Goal: Information Seeking & Learning: Learn about a topic

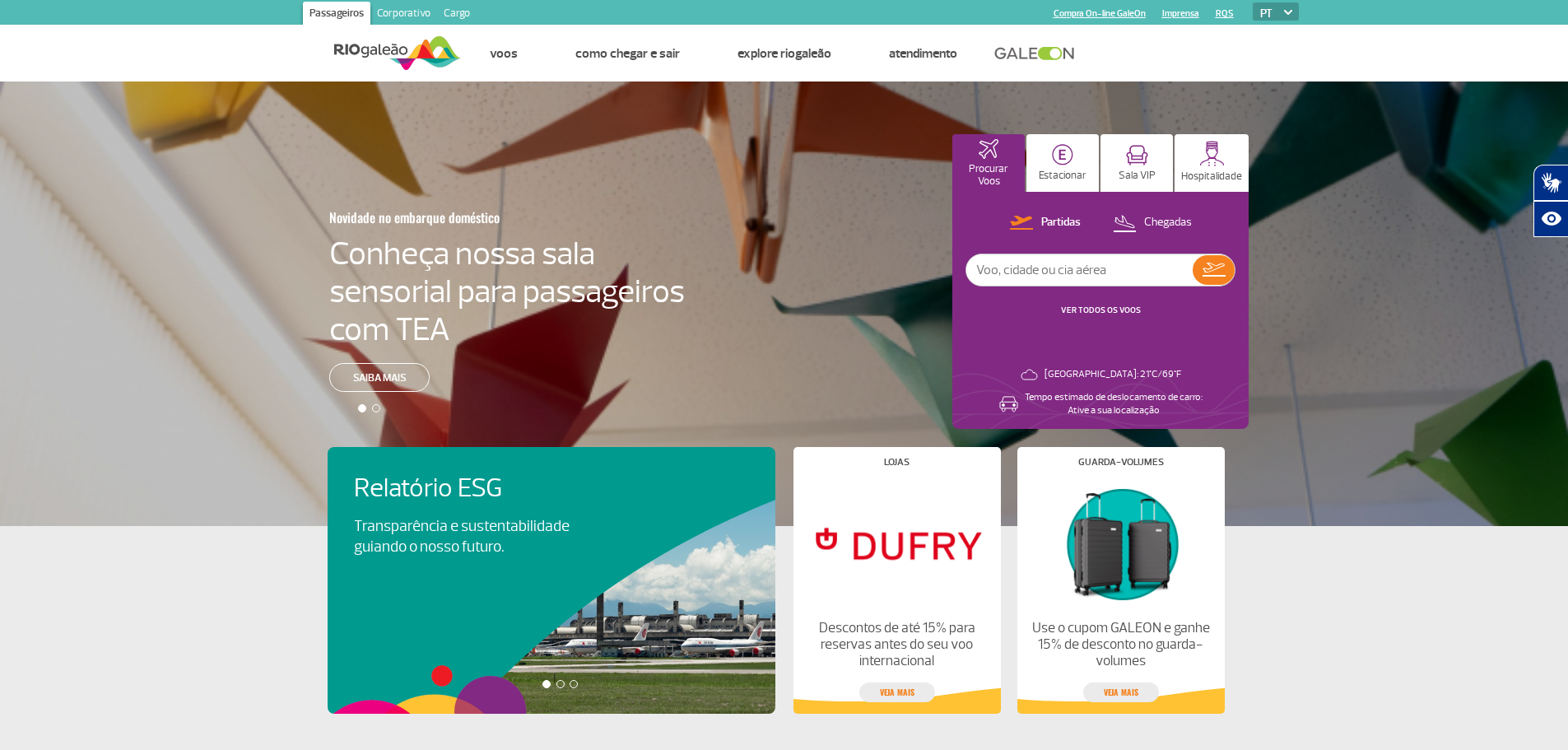
click at [1133, 211] on div "Partidas Chegadas VER TODOS OS VOOS Rio de Janeiro: 21°C/69°F Tempo estimado de…" at bounding box center [1100, 310] width 296 height 237
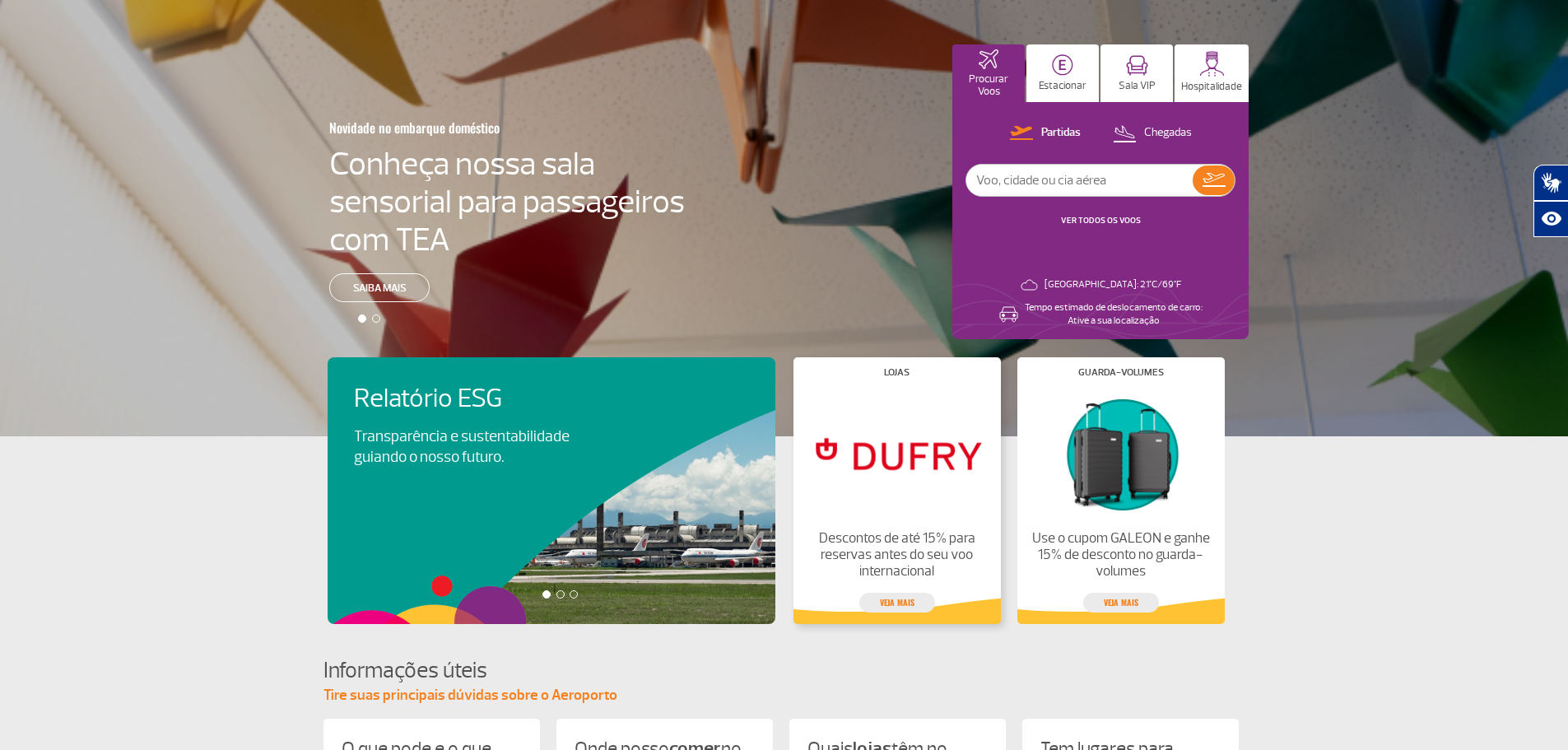
scroll to position [82, 0]
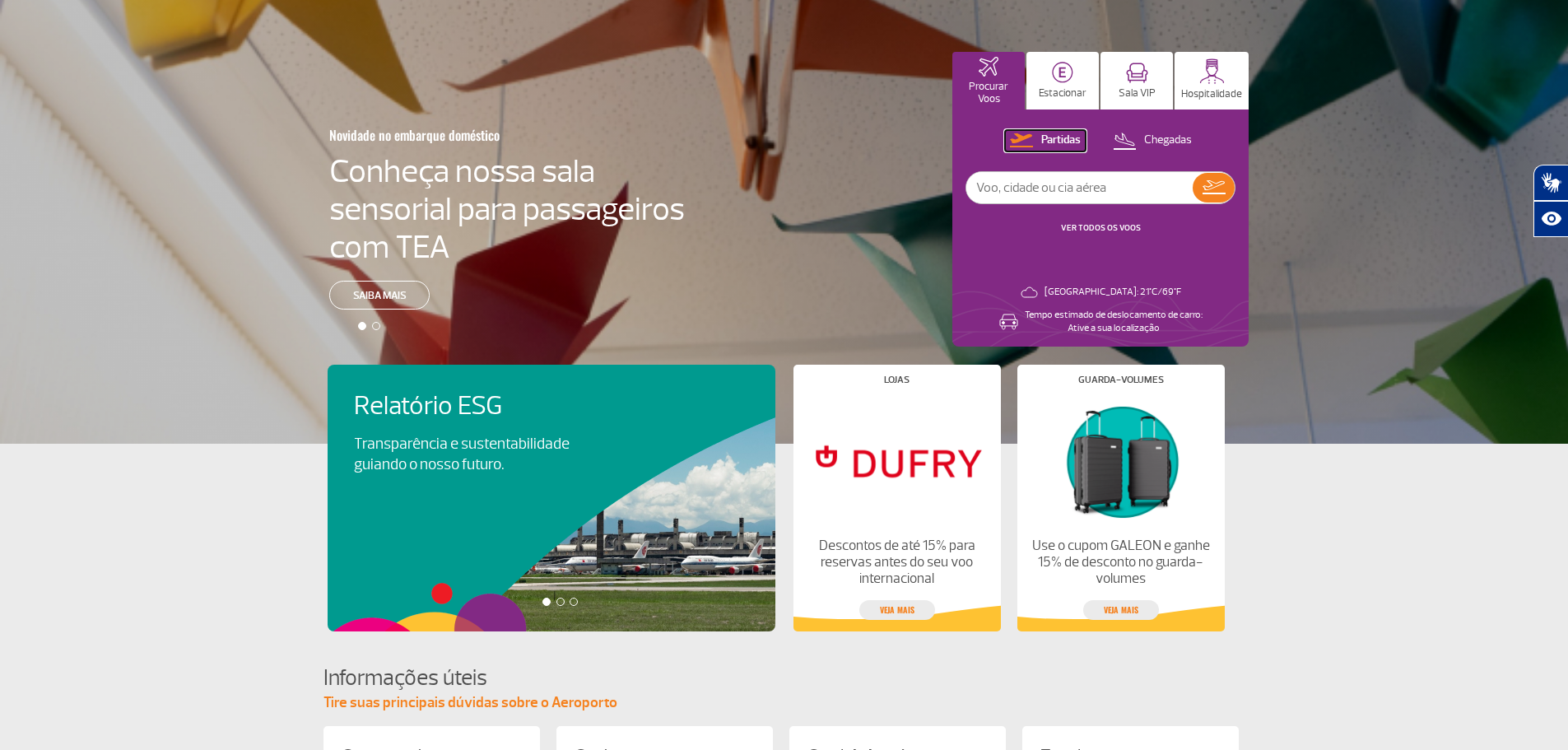
click at [1018, 134] on img at bounding box center [1021, 141] width 23 height 14
click at [1062, 146] on p "Partidas" at bounding box center [1061, 141] width 39 height 15
click at [1127, 134] on img at bounding box center [1124, 141] width 23 height 22
click at [1009, 136] on img at bounding box center [1020, 141] width 23 height 14
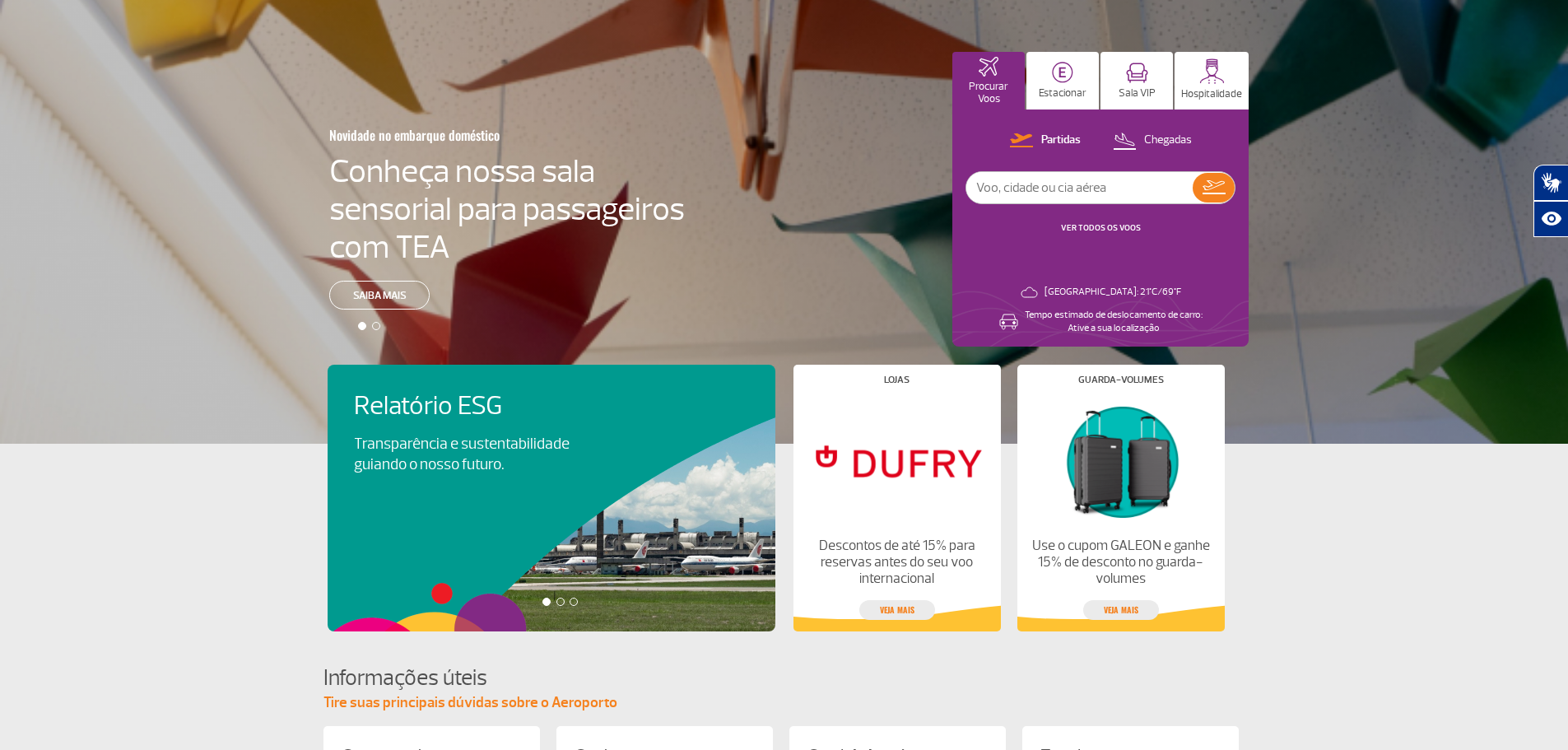
click at [1163, 183] on input "text" at bounding box center [1080, 188] width 226 height 32
type input "2040"
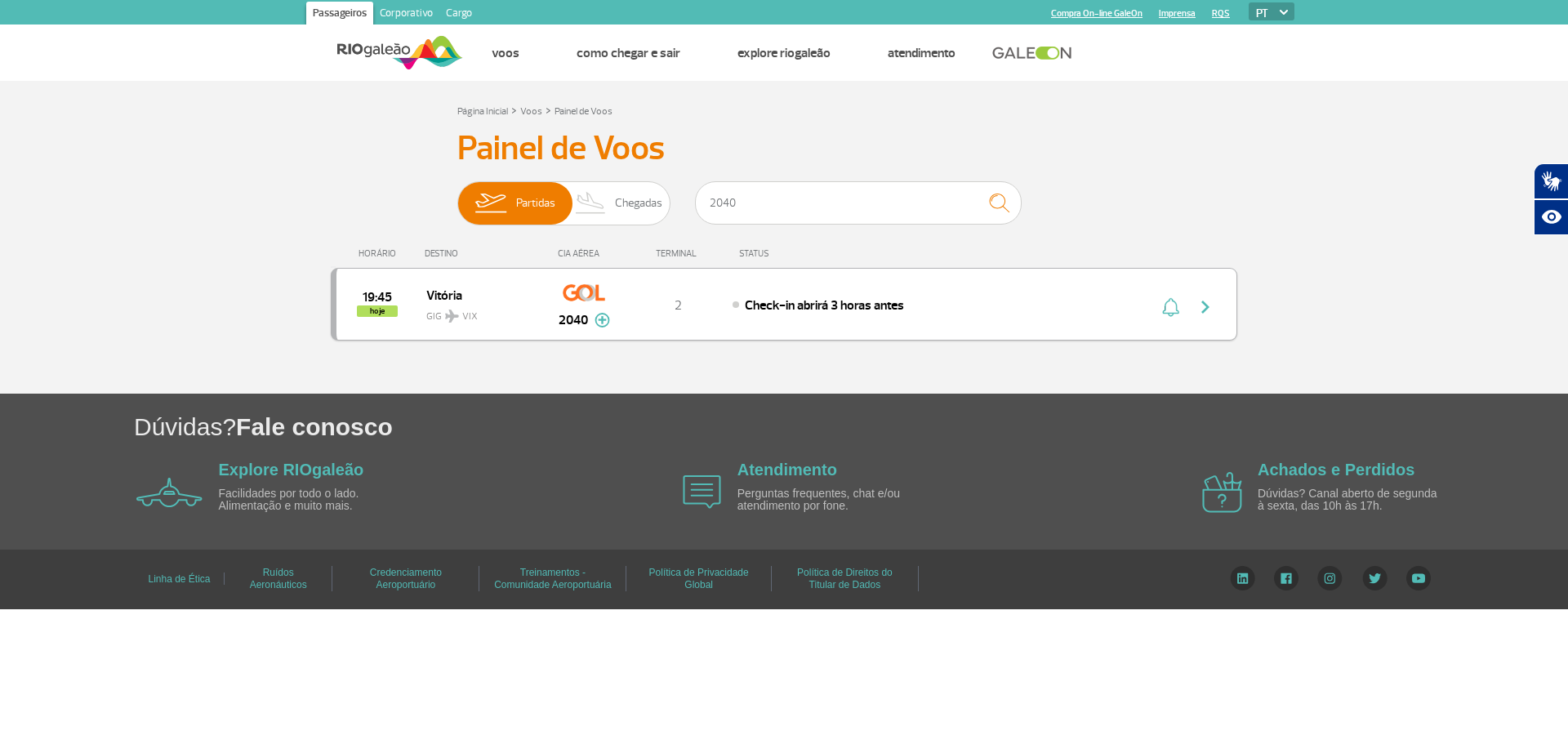
click at [1173, 313] on img "button" at bounding box center [1171, 307] width 17 height 20
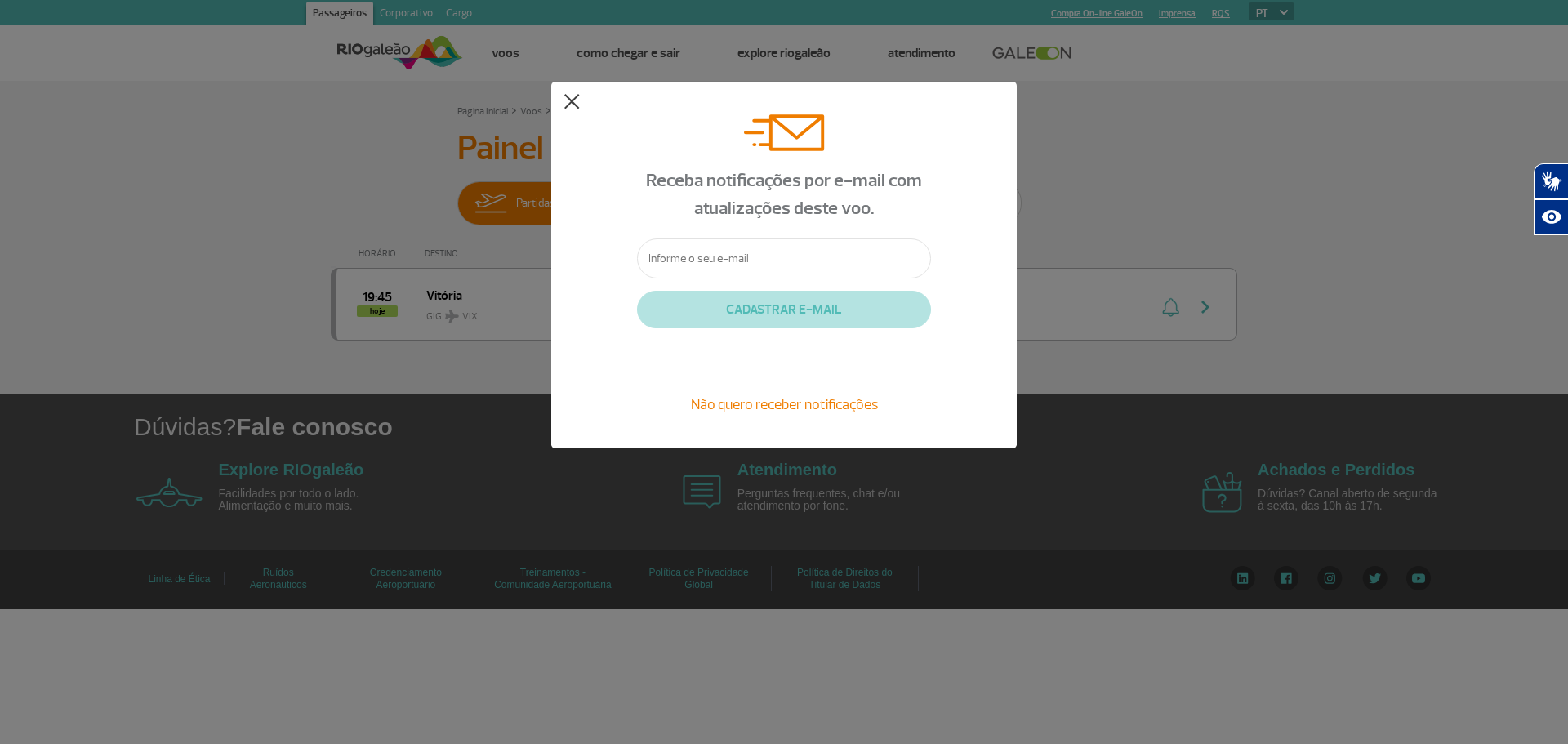
click at [566, 96] on button at bounding box center [571, 101] width 16 height 16
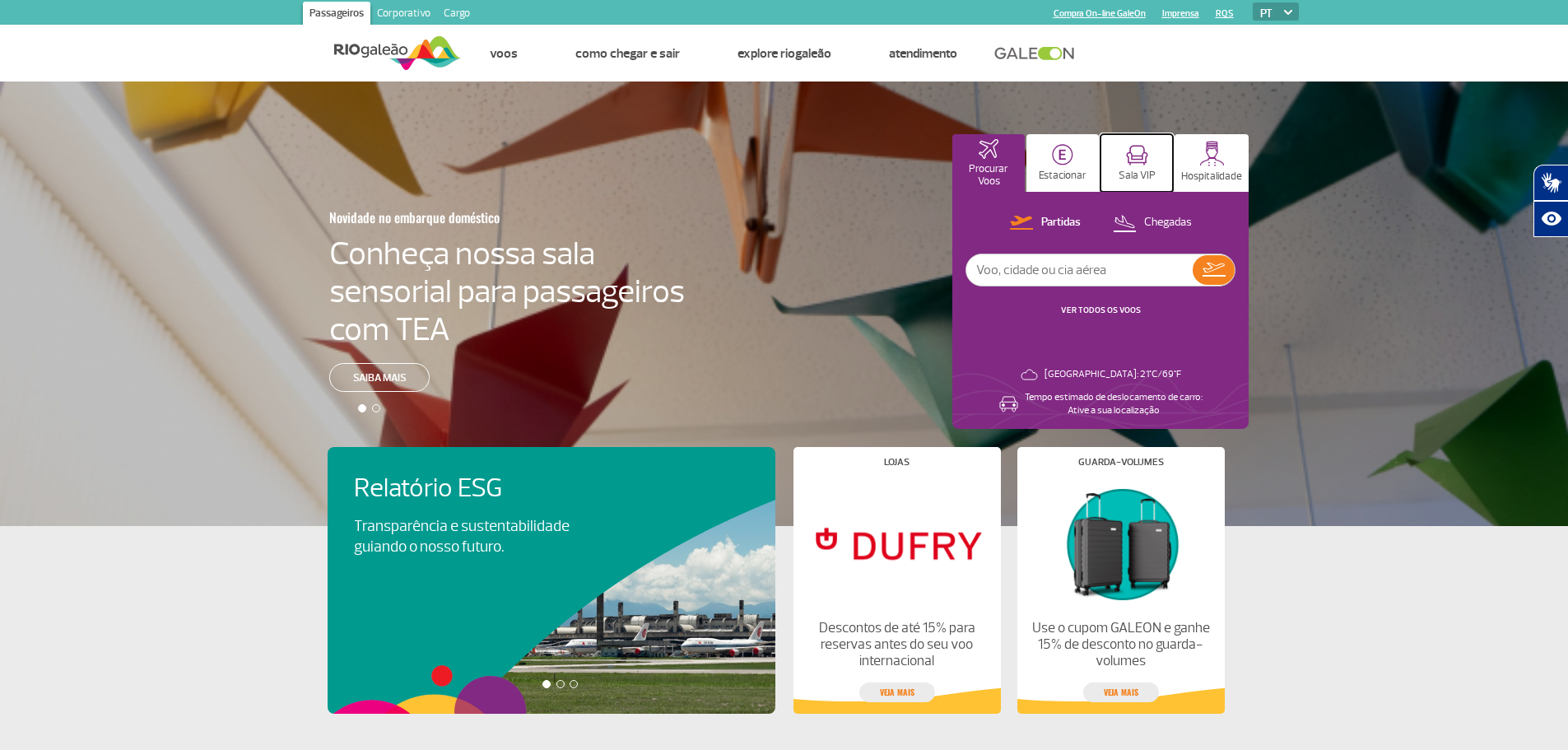
click at [1116, 175] on button "Sala VIP" at bounding box center [1136, 163] width 73 height 57
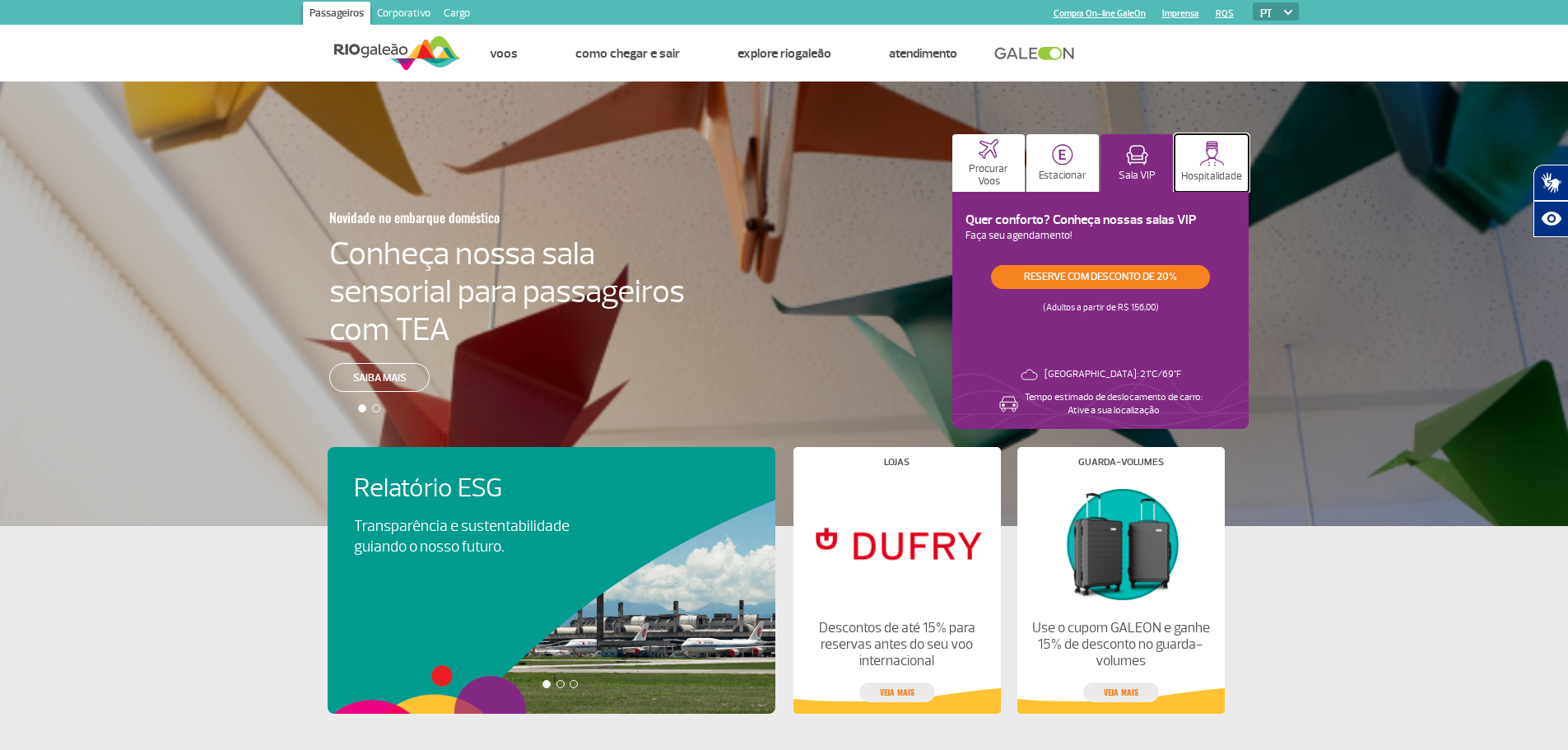
click at [1190, 171] on p "Hospitalidade" at bounding box center [1212, 177] width 61 height 12
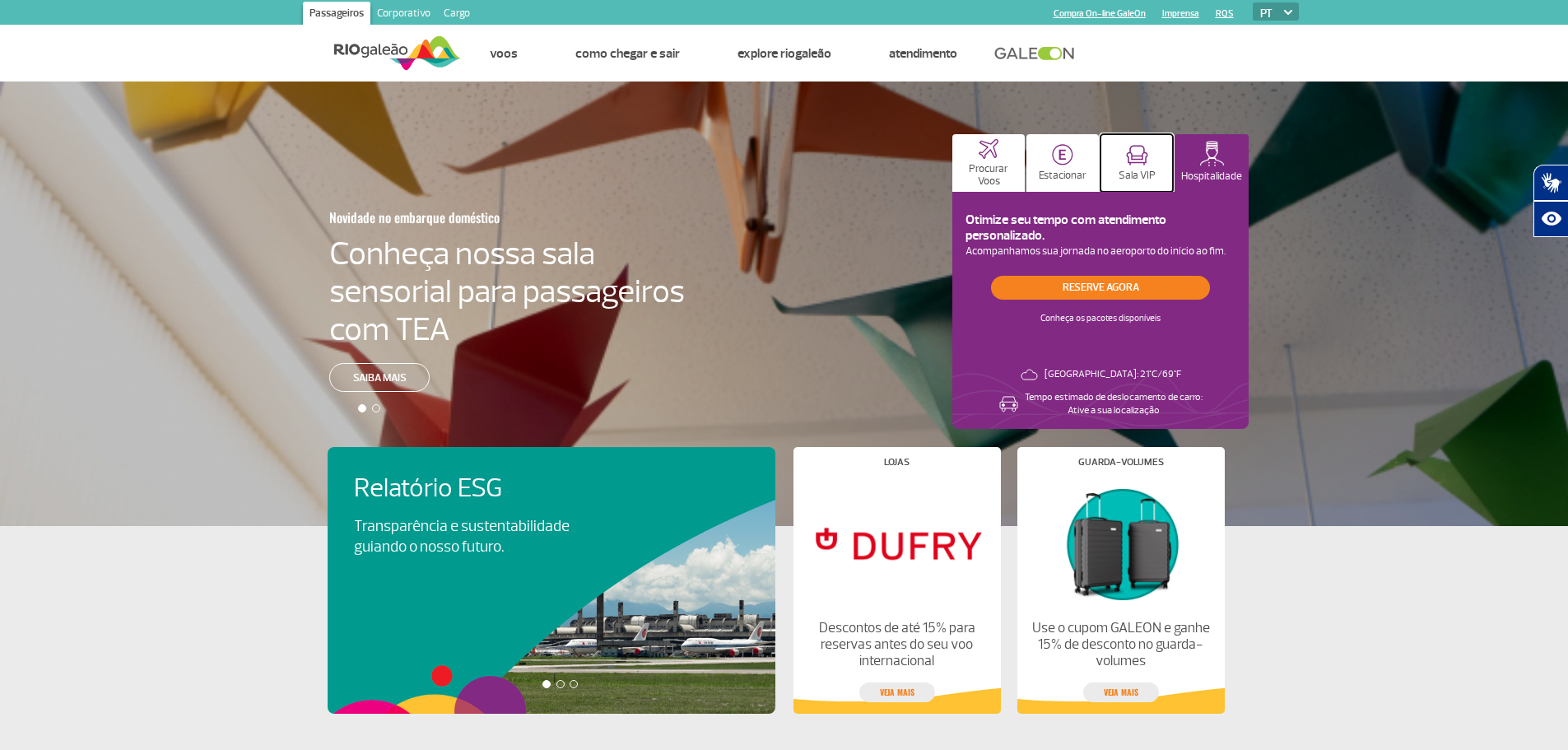
click at [1157, 165] on button "Sala VIP" at bounding box center [1136, 163] width 73 height 57
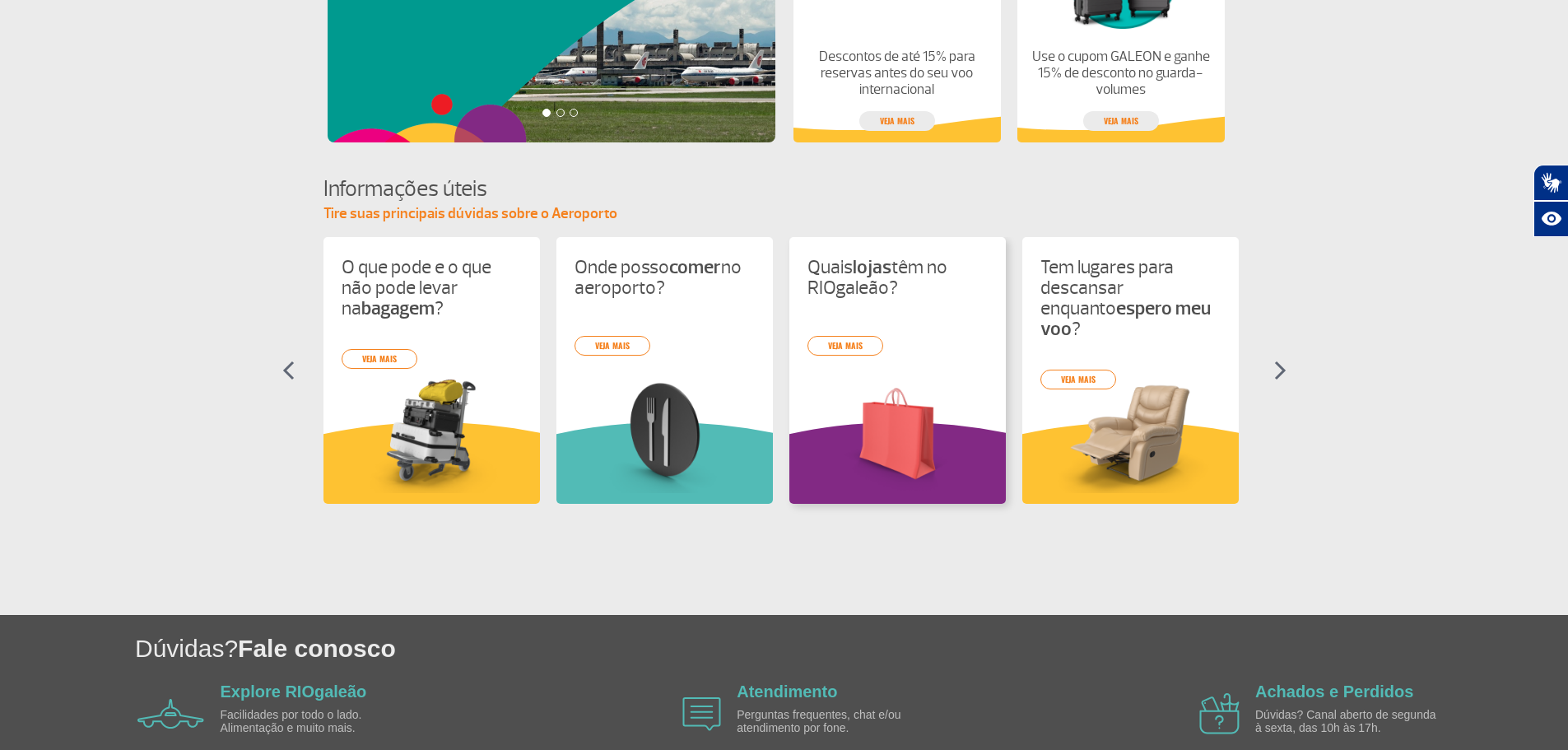
scroll to position [654, 0]
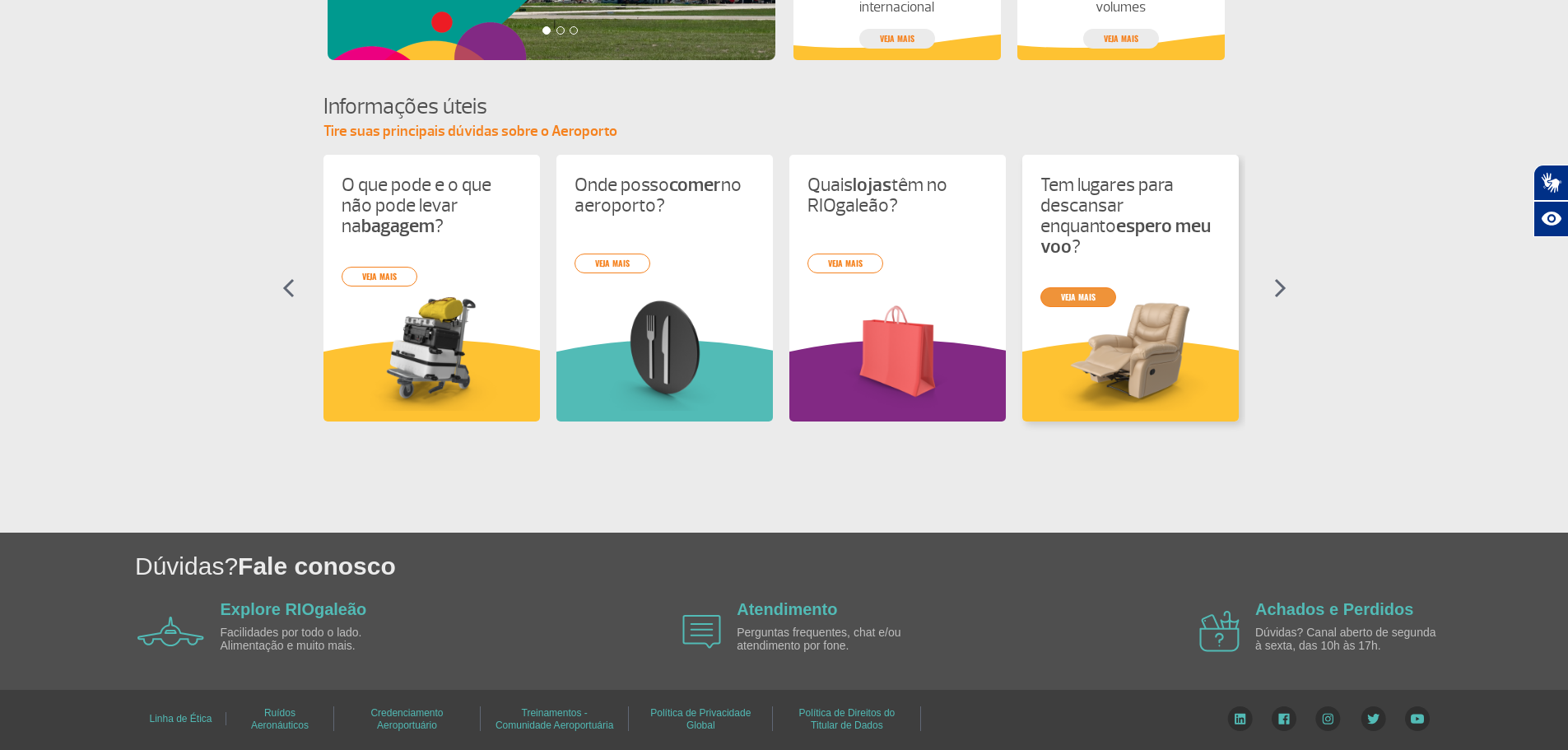
drag, startPoint x: 1097, startPoint y: 273, endPoint x: 1079, endPoint y: 276, distance: 18.2
click at [1097, 273] on div "O que pode e o que não pode levar na bagagem ? veja mais Onde posso comer no ae…" at bounding box center [785, 303] width 922 height 297
click at [1065, 287] on link "veja mais" at bounding box center [1078, 297] width 75 height 20
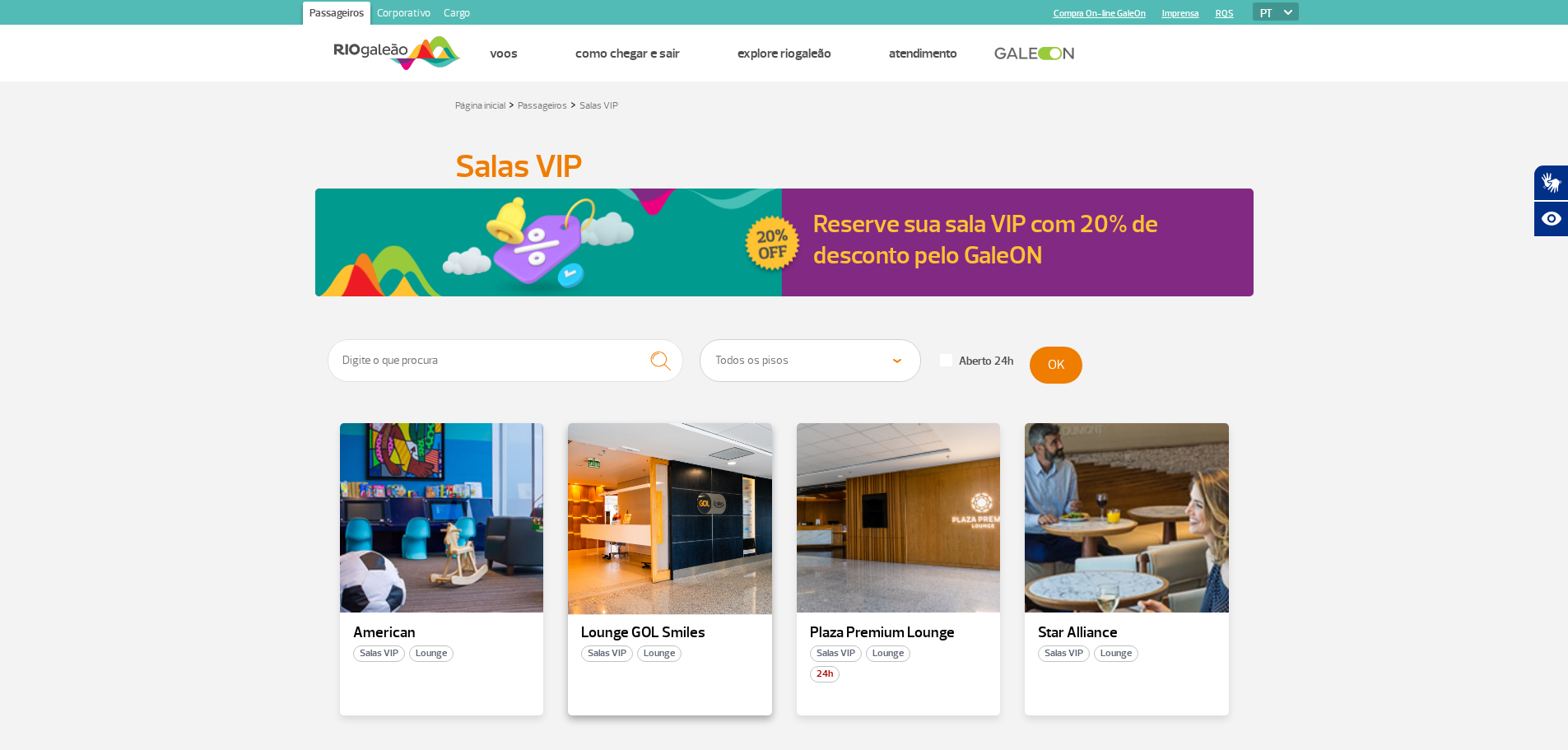
click at [685, 504] on div at bounding box center [670, 519] width 207 height 194
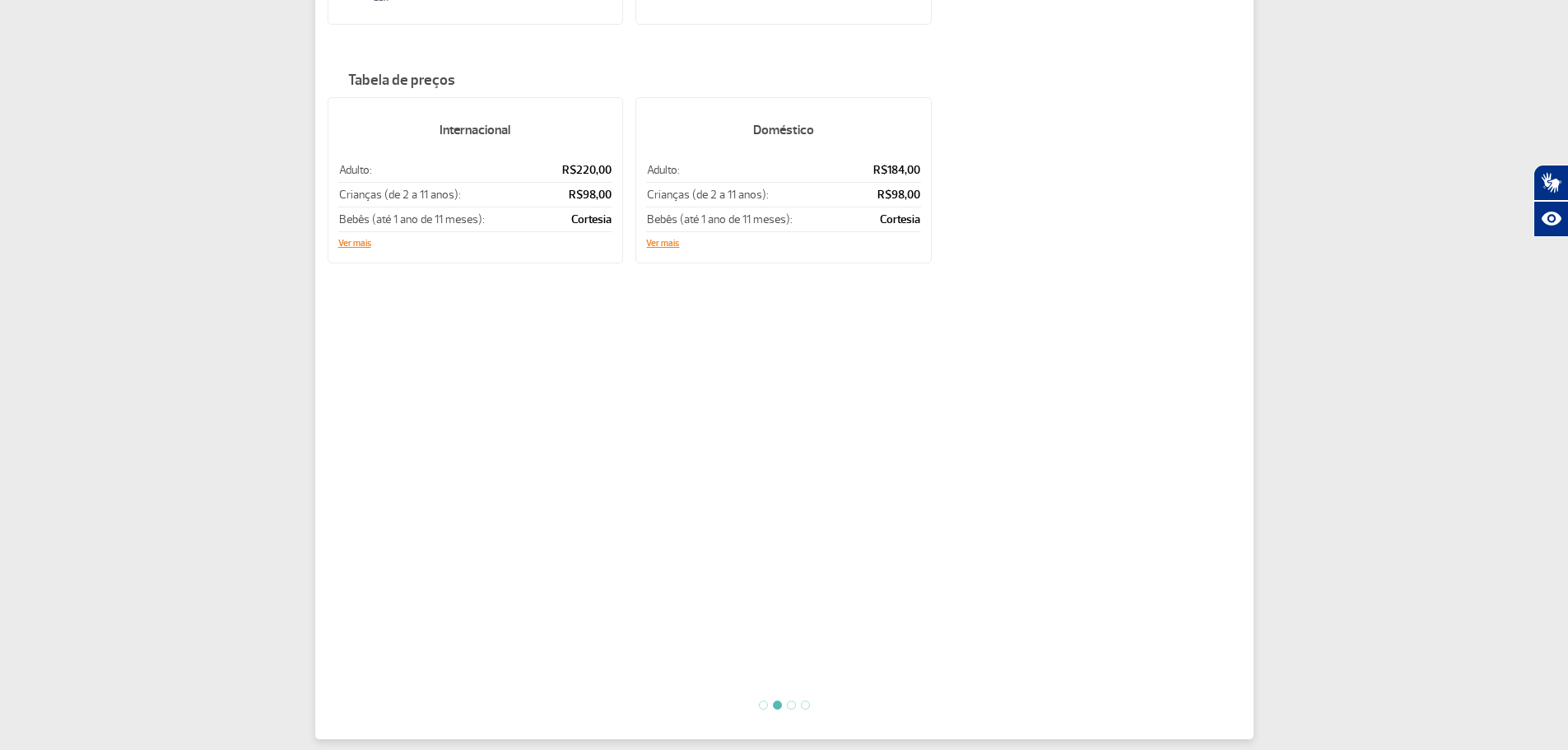
scroll to position [411, 0]
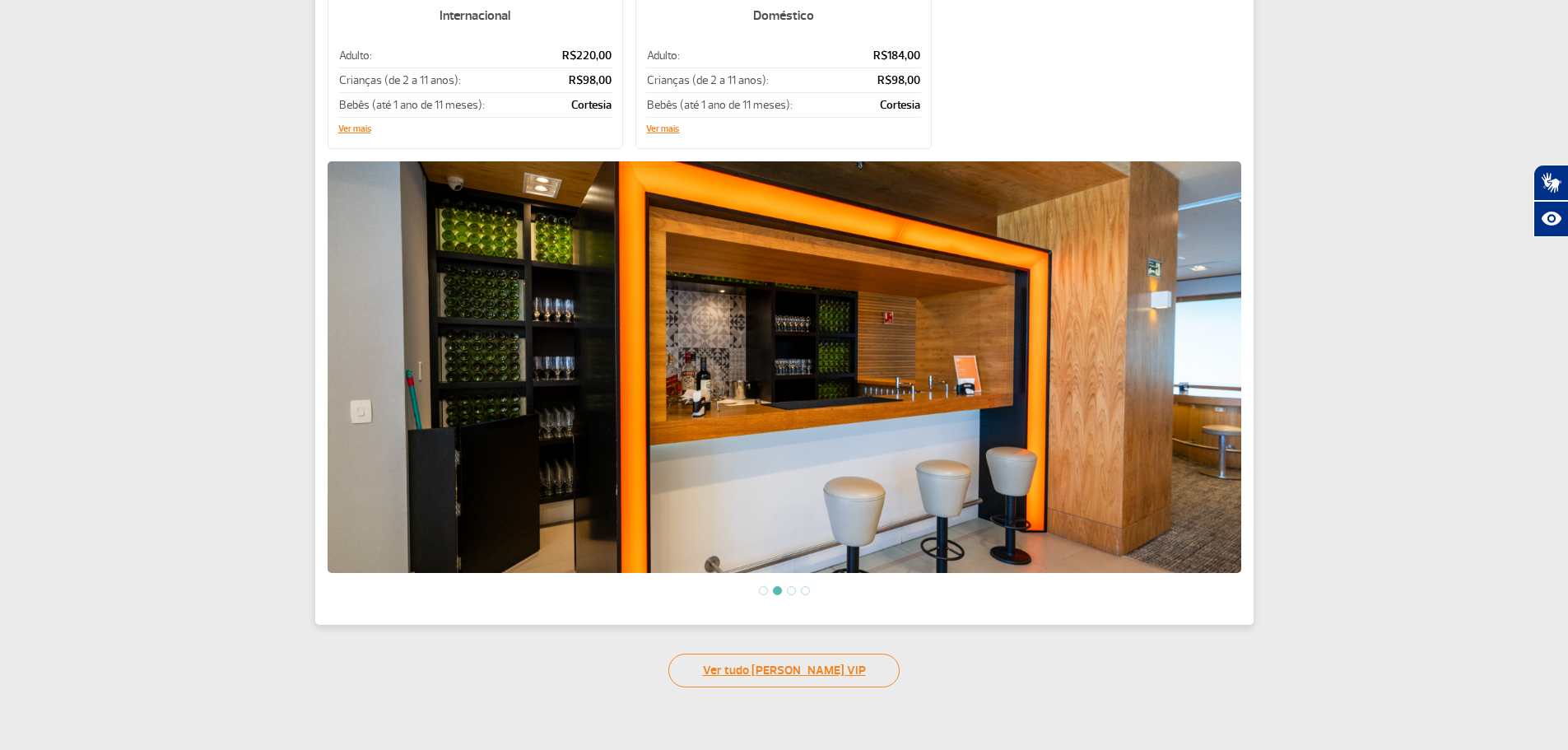
click at [805, 669] on link "Ver tudo [PERSON_NAME] VIP" at bounding box center [784, 670] width 231 height 33
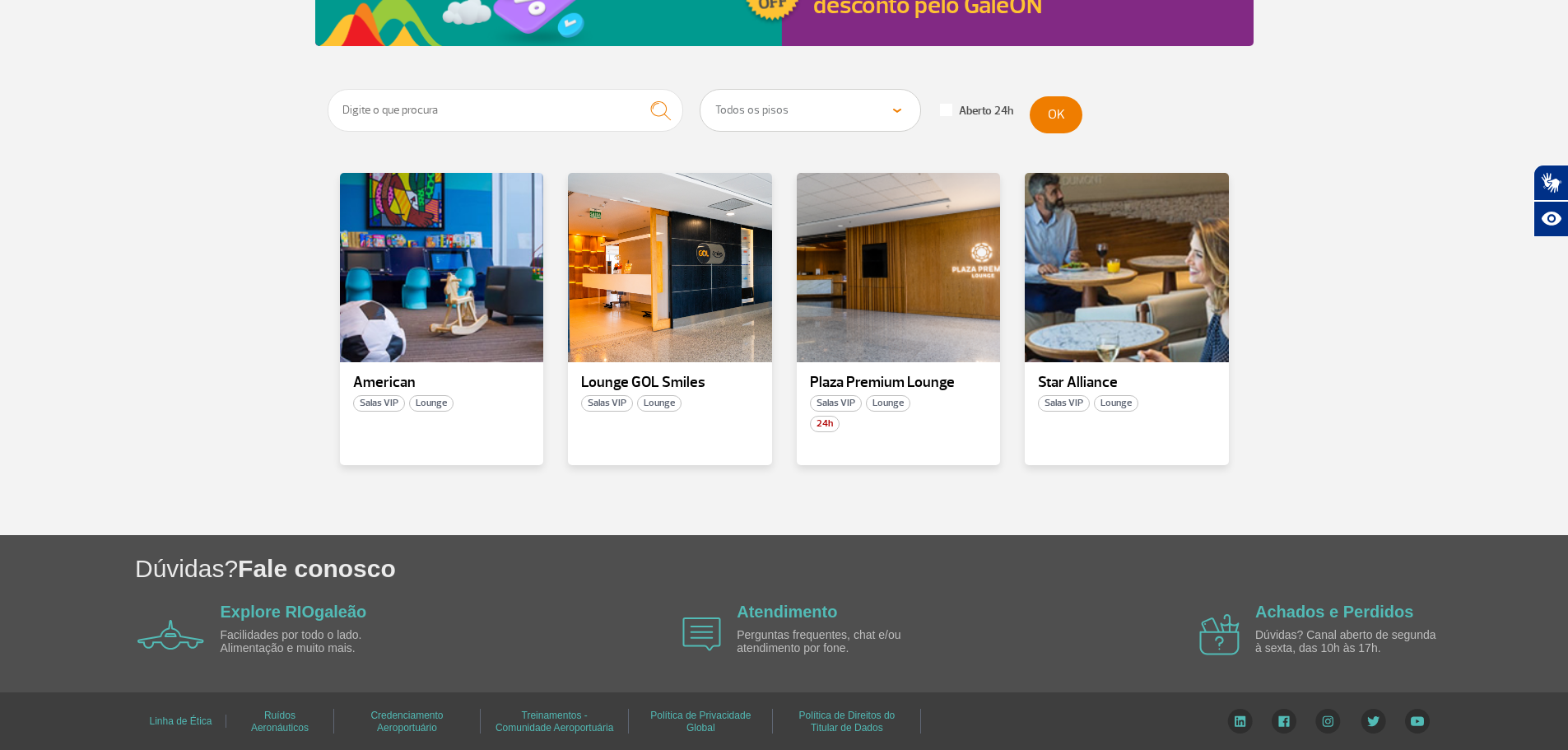
scroll to position [253, 0]
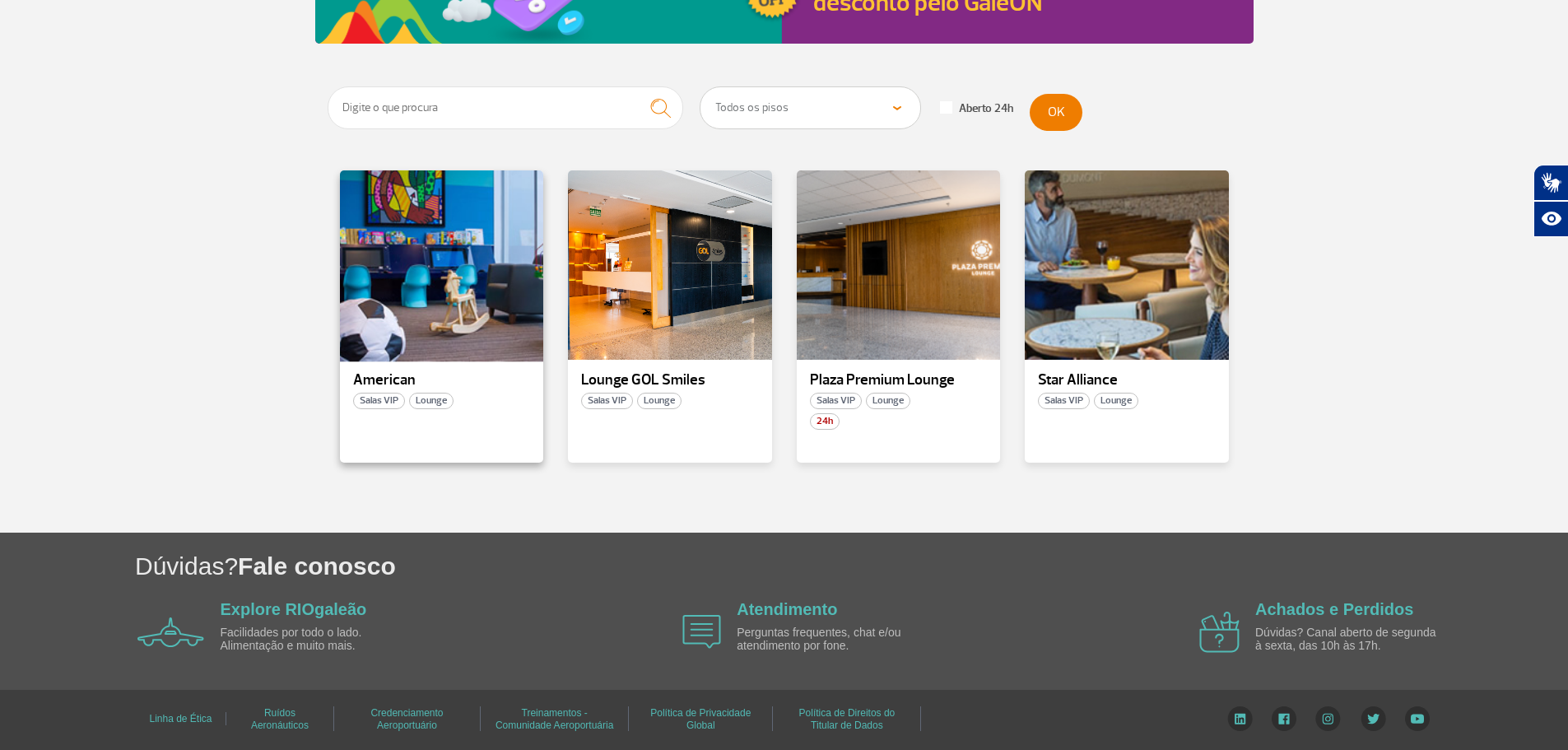
click at [495, 321] on div at bounding box center [441, 266] width 207 height 194
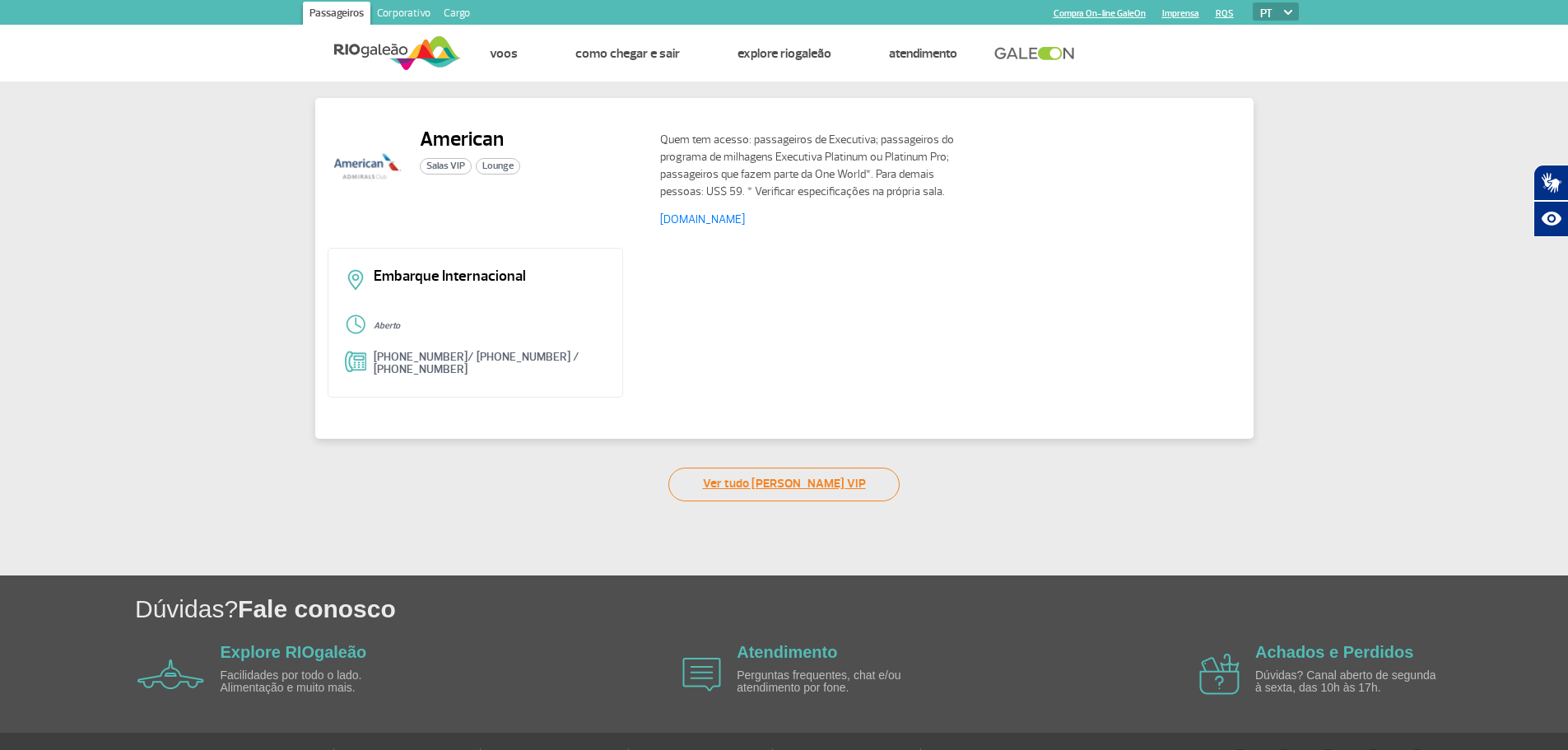
click at [761, 475] on link "Ver tudo [PERSON_NAME] VIP" at bounding box center [784, 484] width 231 height 33
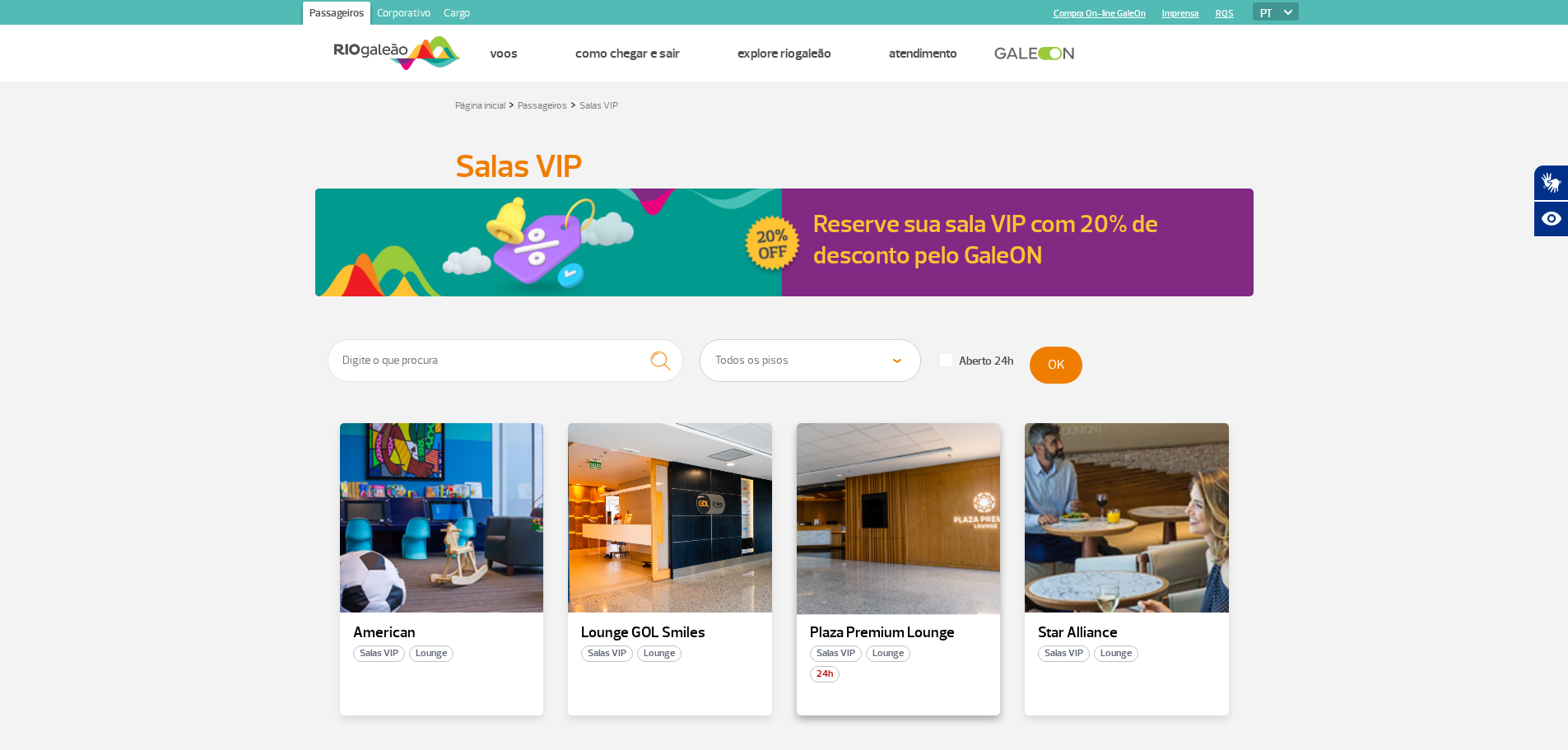
click at [882, 534] on div at bounding box center [898, 519] width 207 height 194
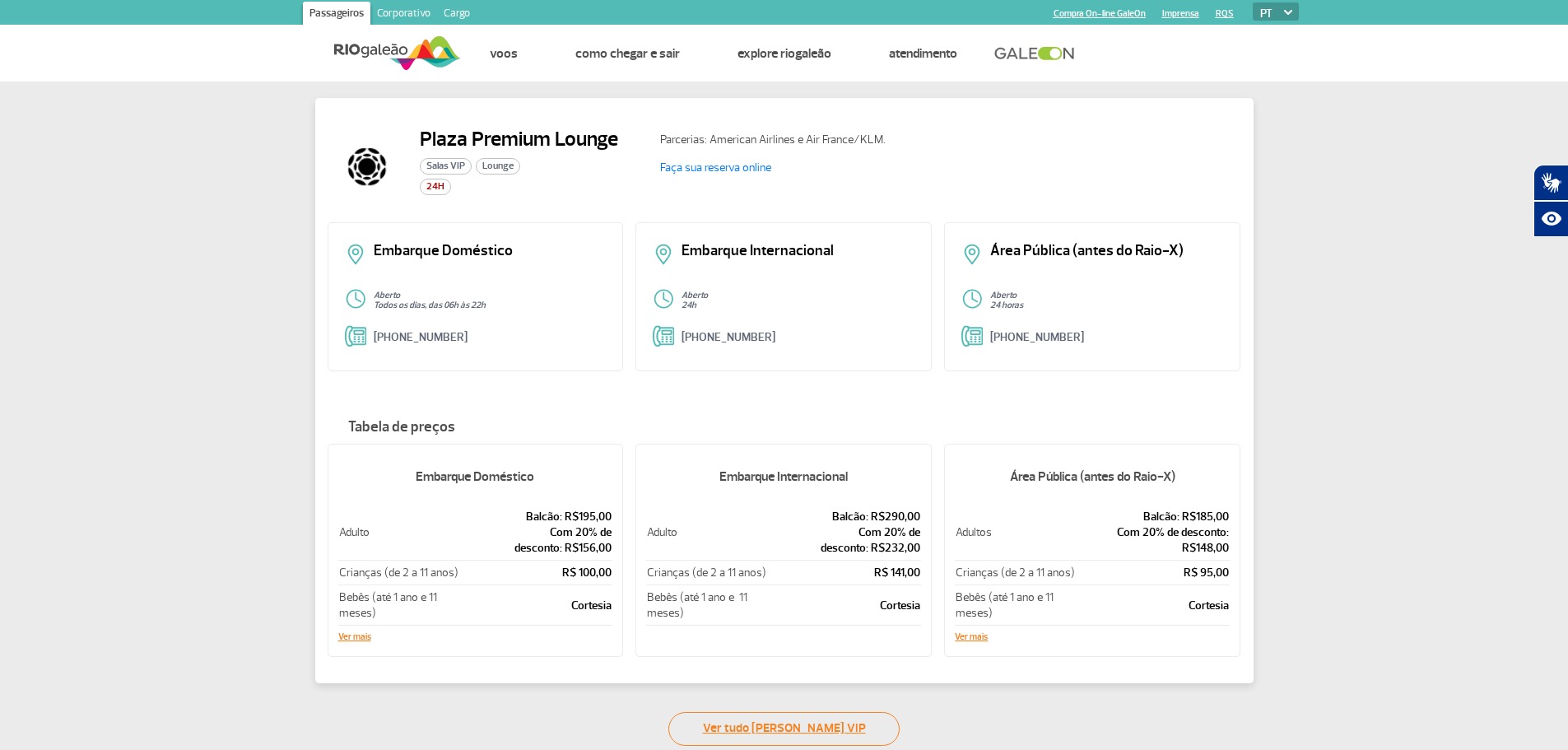
click at [863, 717] on link "Ver tudo [PERSON_NAME] VIP" at bounding box center [784, 729] width 231 height 33
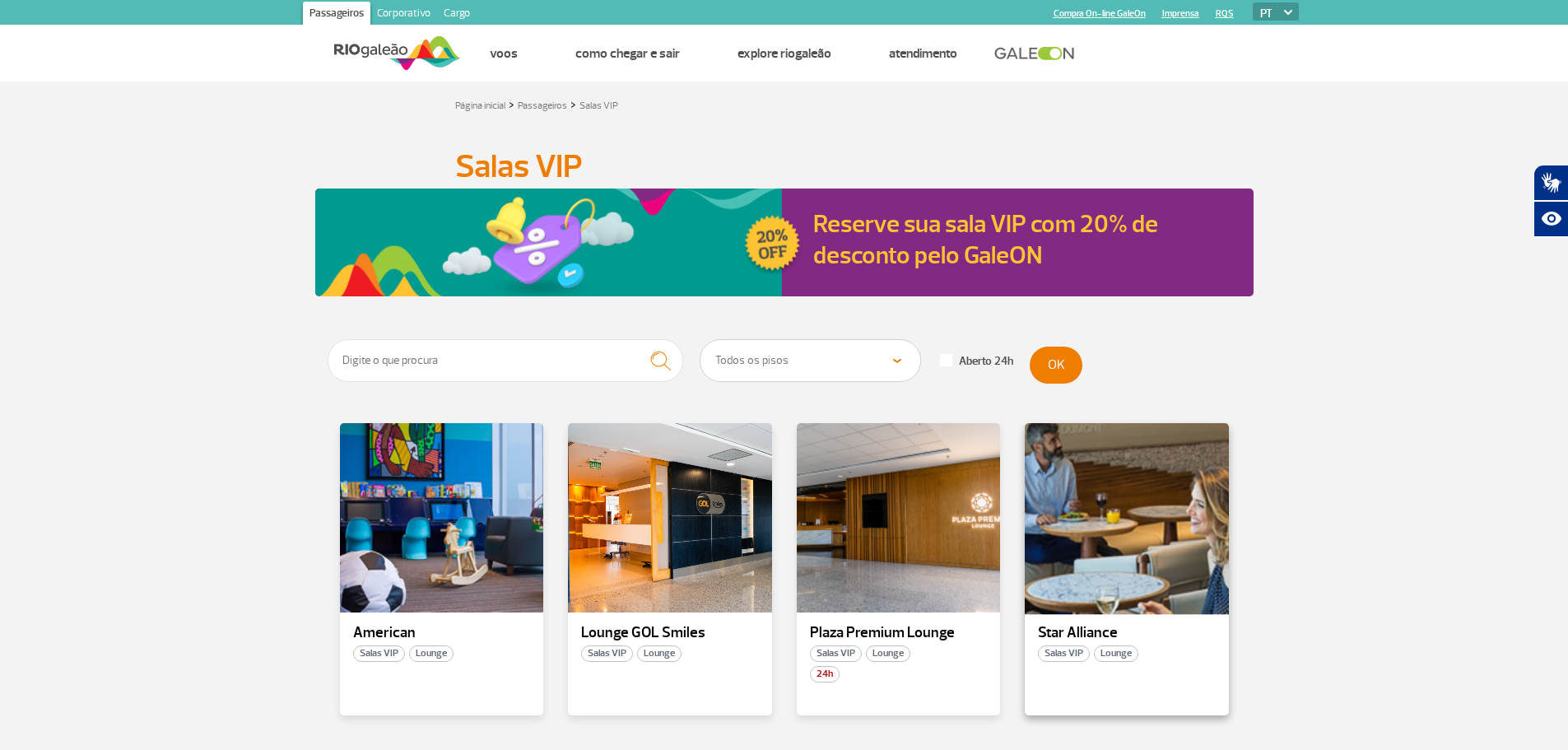
click at [1109, 603] on div at bounding box center [1127, 519] width 207 height 194
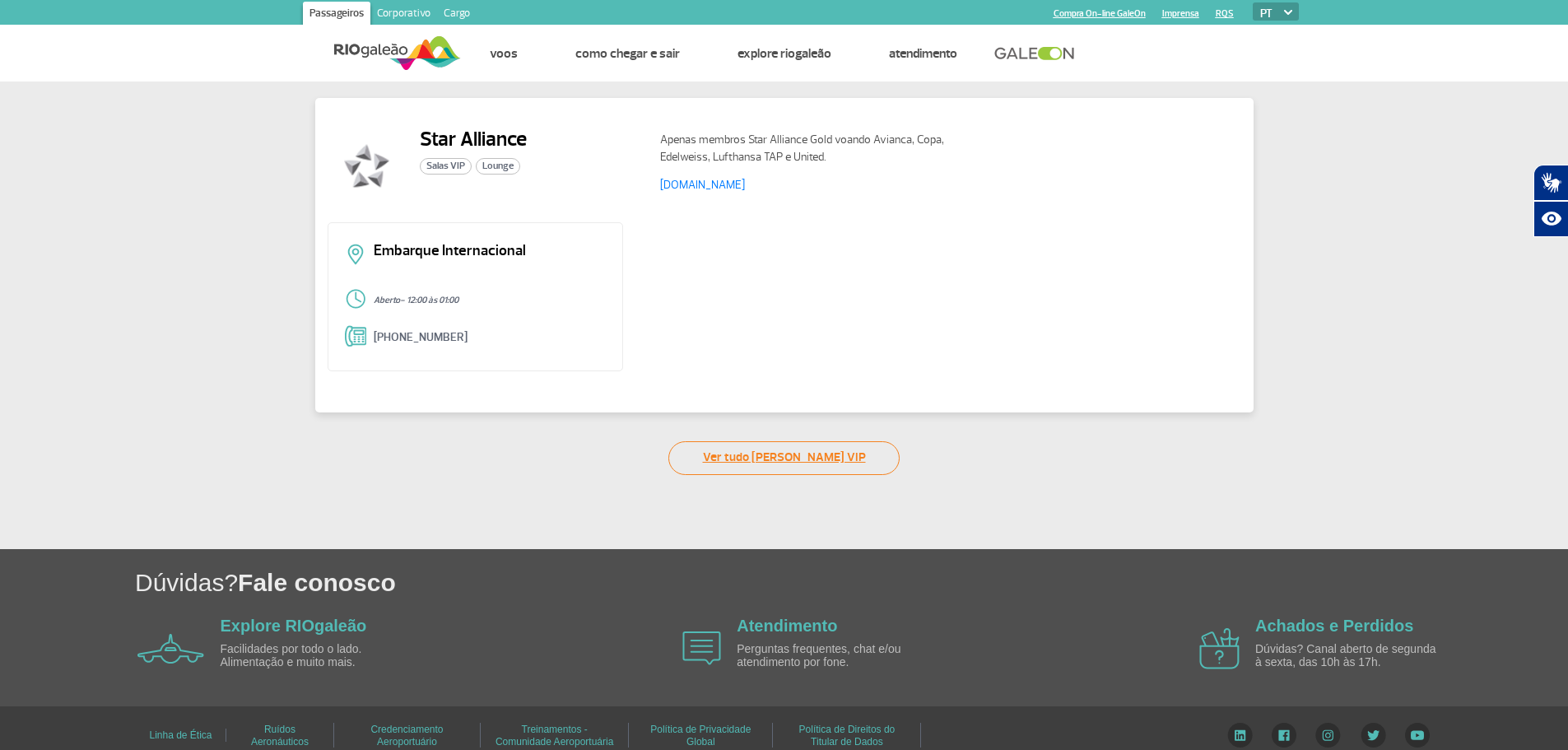
click at [785, 464] on link "Ver tudo [PERSON_NAME] VIP" at bounding box center [784, 458] width 231 height 33
